Goal: Task Accomplishment & Management: Use online tool/utility

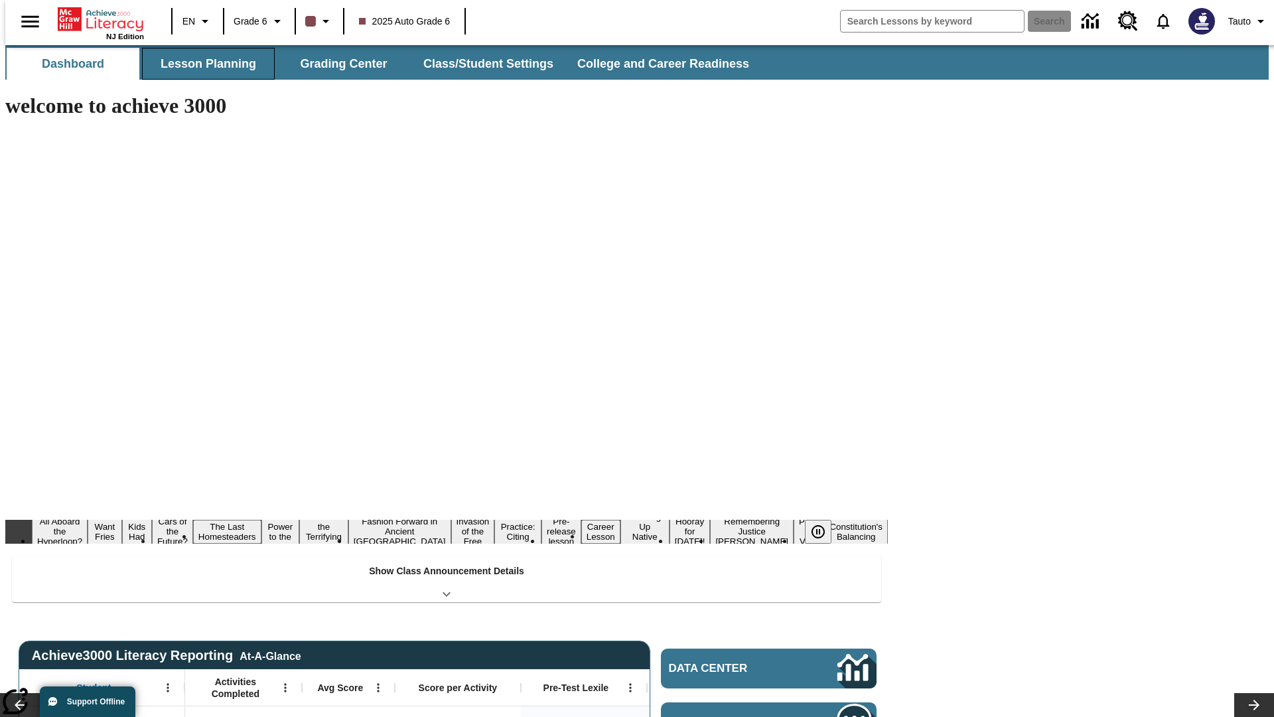
click at [203, 64] on button "Lesson Planning" at bounding box center [208, 64] width 133 height 32
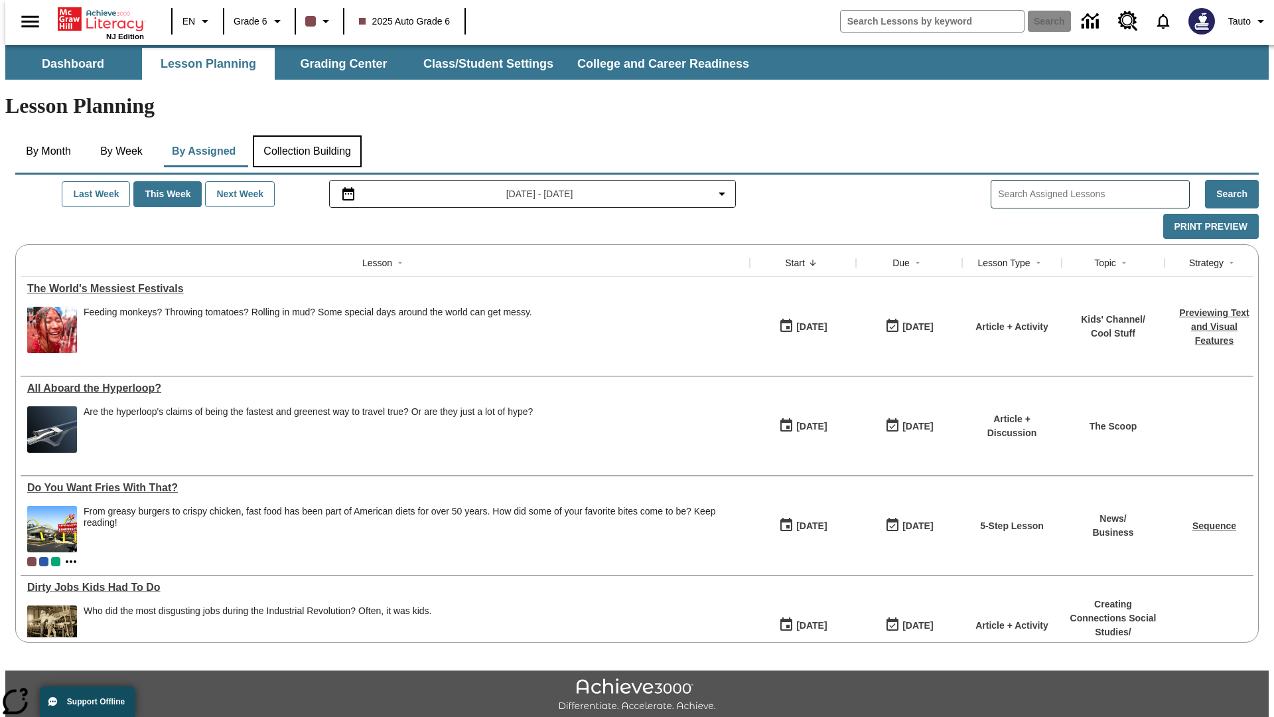
click at [307, 135] on button "Collection Building" at bounding box center [307, 151] width 109 height 32
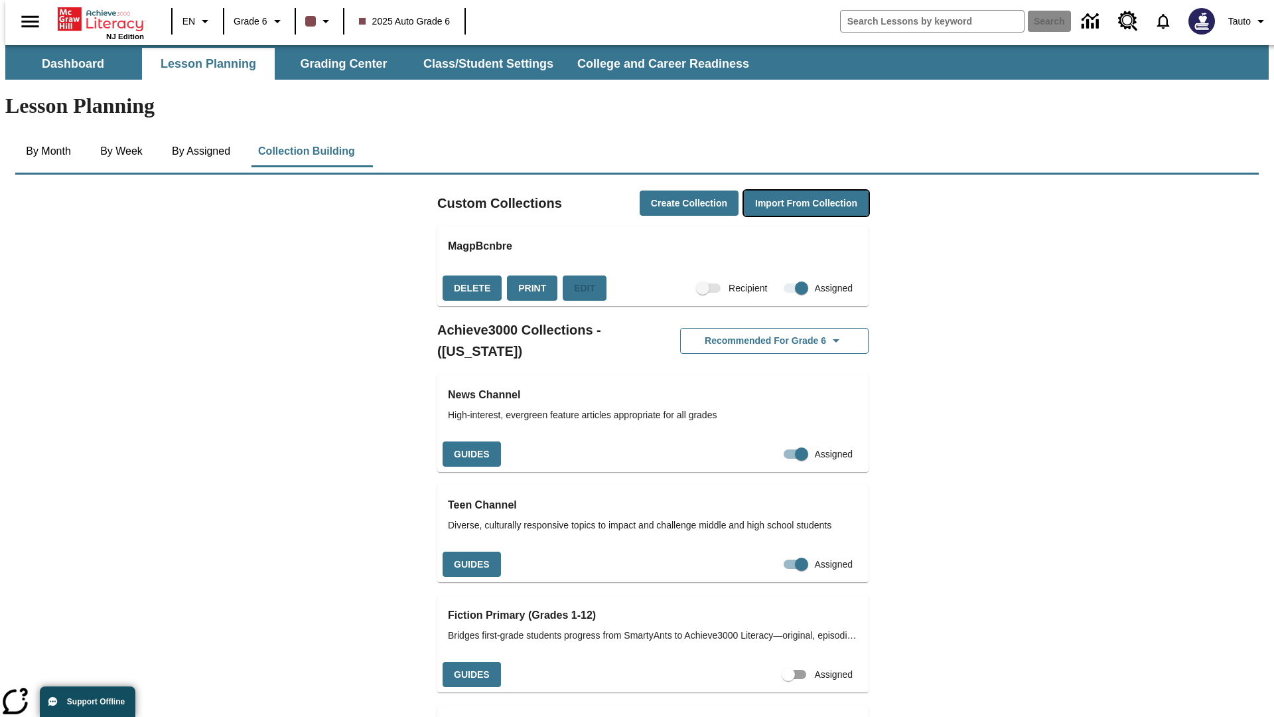
click at [783, 190] on button "Import from Collection" at bounding box center [806, 203] width 125 height 26
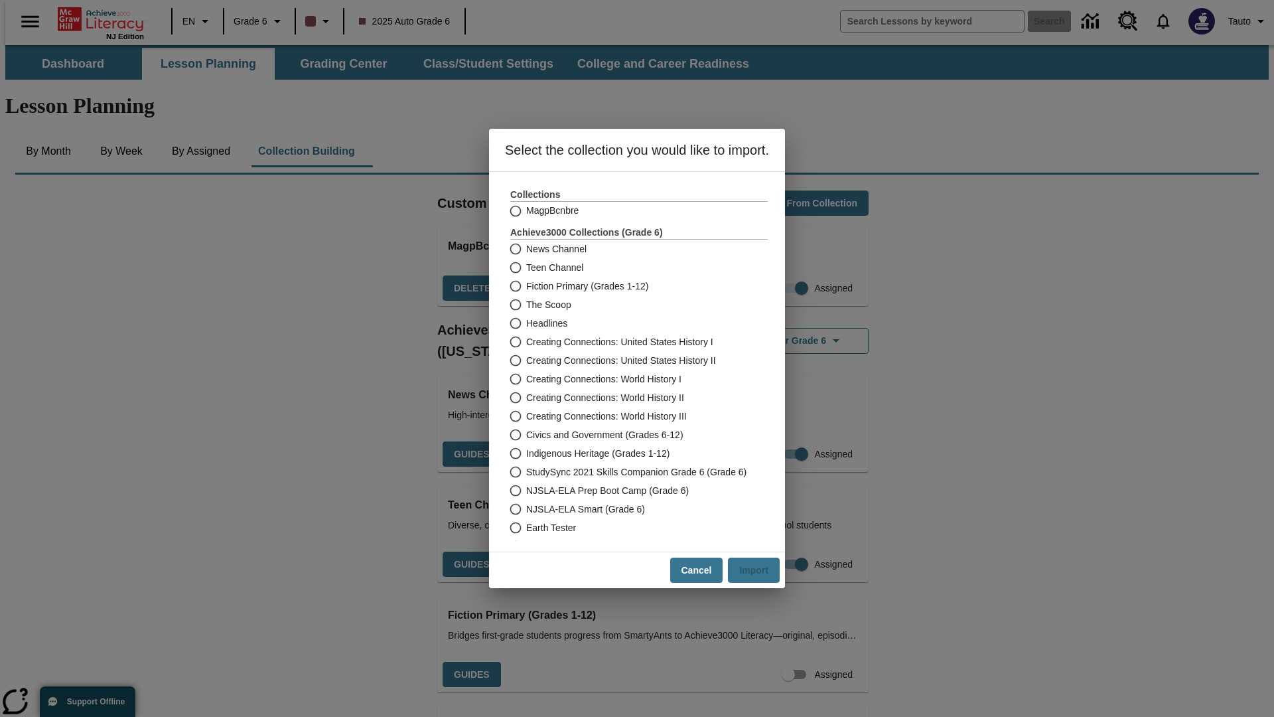
click at [630, 323] on label "Headlines" at bounding box center [630, 323] width 254 height 19
click at [526, 323] on input "Headlines" at bounding box center [514, 323] width 23 height 19
radio input "true"
click at [760, 570] on button "Import" at bounding box center [754, 571] width 52 height 26
